Goal: Obtain resource: Download file/media

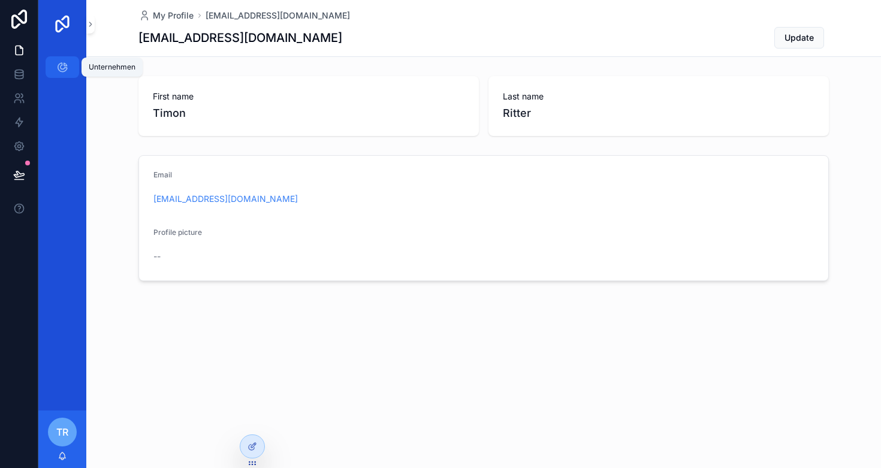
click at [58, 67] on icon "scrollable content" at bounding box center [62, 67] width 12 height 12
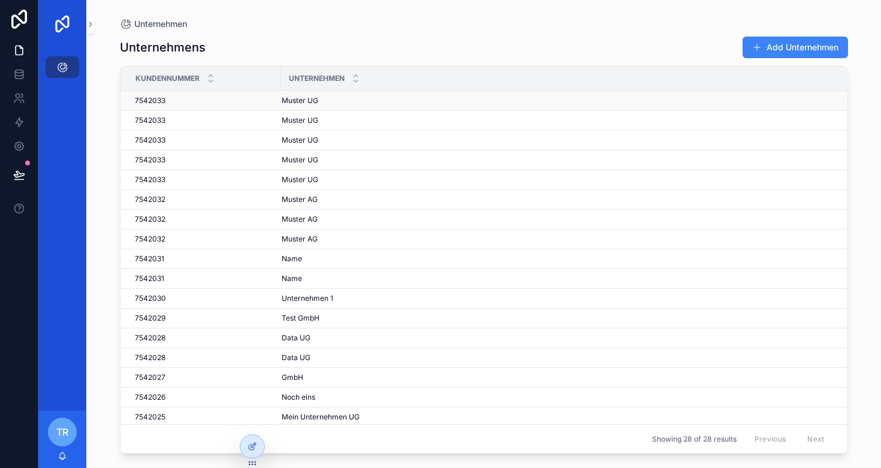
click at [192, 100] on div "7542033 7542033" at bounding box center [204, 101] width 139 height 10
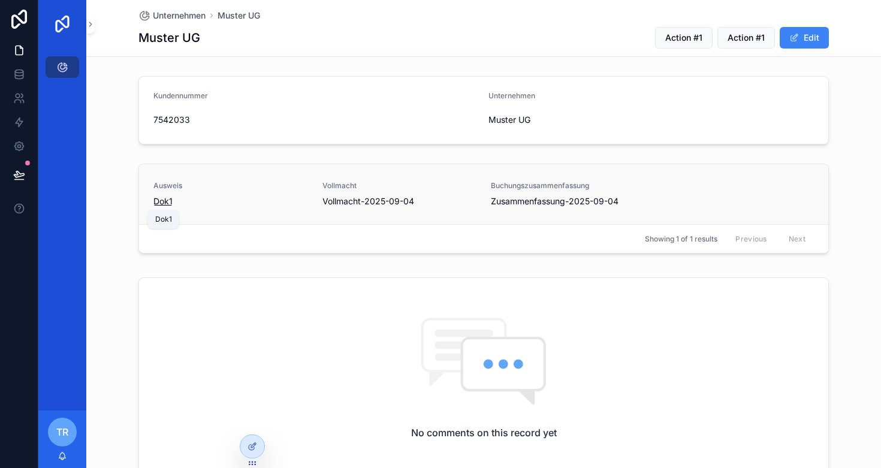
click at [164, 201] on span "Dok1" at bounding box center [162, 201] width 19 height 12
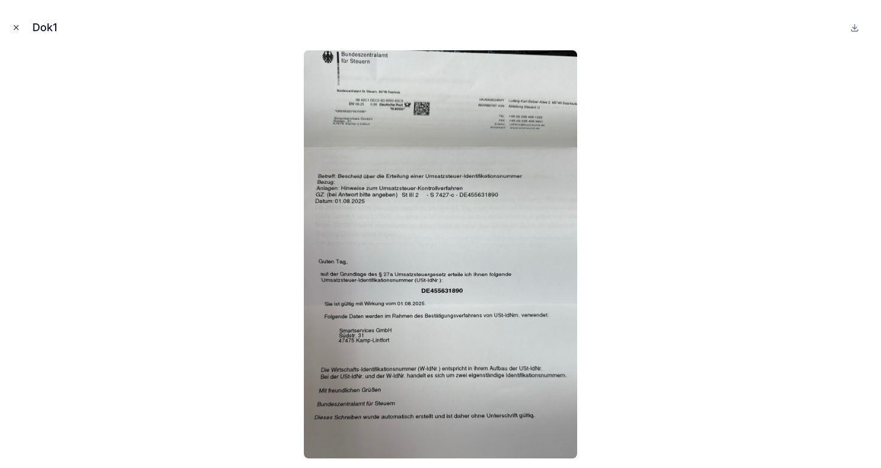
click at [16, 25] on icon "Close modal" at bounding box center [16, 27] width 8 height 8
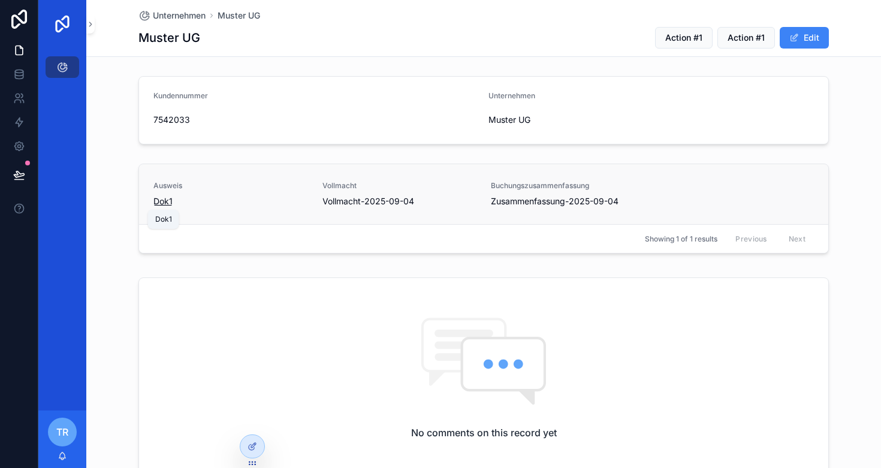
click at [165, 200] on span "Dok1" at bounding box center [162, 201] width 19 height 12
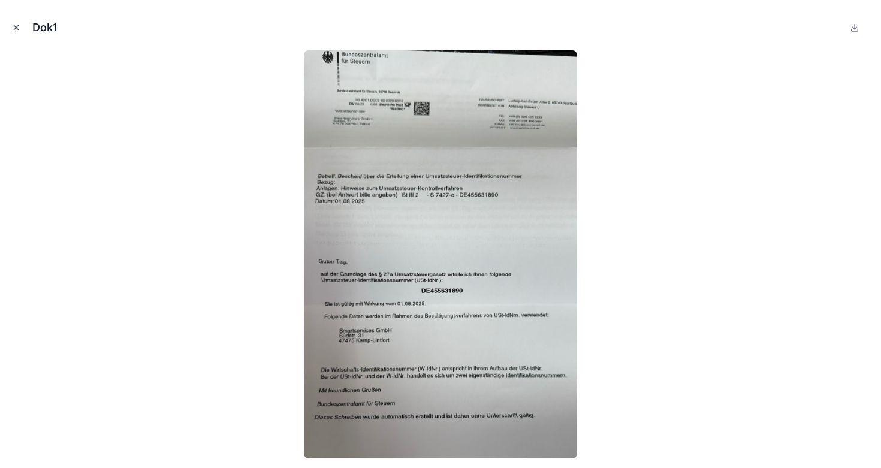
click at [16, 30] on icon "Close modal" at bounding box center [16, 27] width 8 height 8
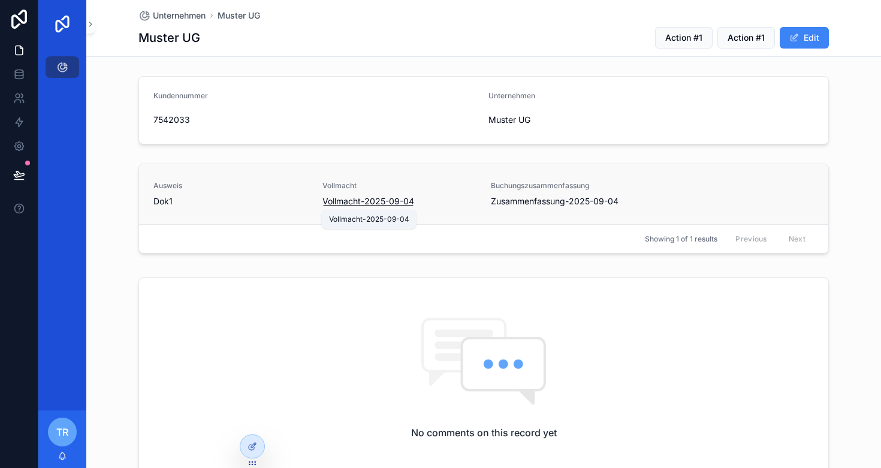
click at [363, 200] on span "Vollmacht-2025-09-04" at bounding box center [368, 201] width 92 height 12
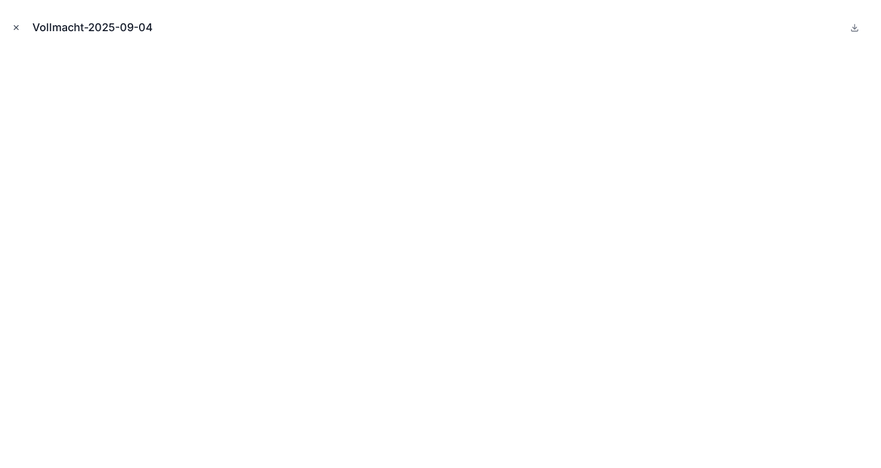
click at [14, 26] on icon "Close modal" at bounding box center [16, 27] width 8 height 8
